Goal: Task Accomplishment & Management: Manage account settings

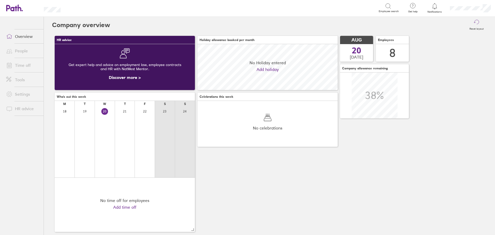
scroll to position [46, 140]
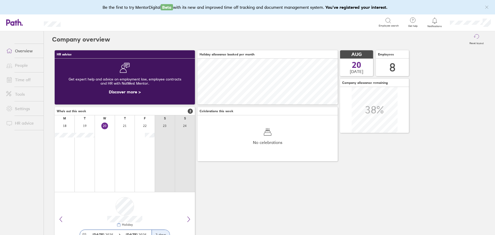
click at [29, 52] on link "Overview" at bounding box center [22, 51] width 41 height 10
click at [29, 78] on link "Time off" at bounding box center [22, 79] width 41 height 10
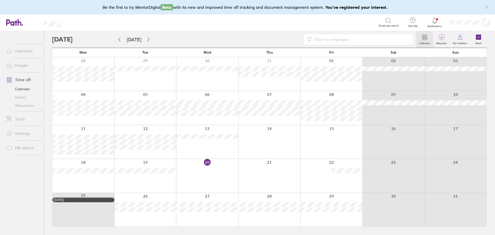
click at [432, 21] on icon at bounding box center [434, 21] width 6 height 6
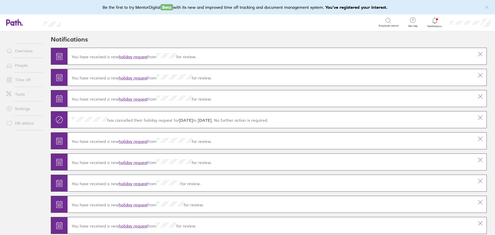
click at [138, 57] on link "holiday request" at bounding box center [133, 56] width 29 height 5
